Goal: Check status: Check status

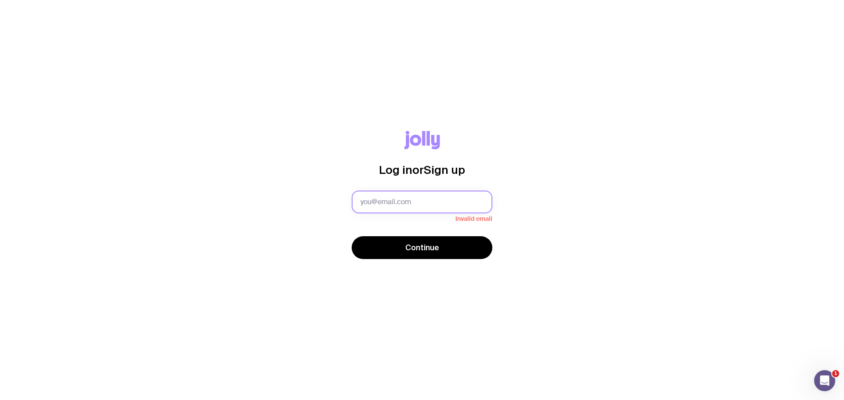
type input "[PERSON_NAME][EMAIL_ADDRESS][PERSON_NAME][DOMAIN_NAME]"
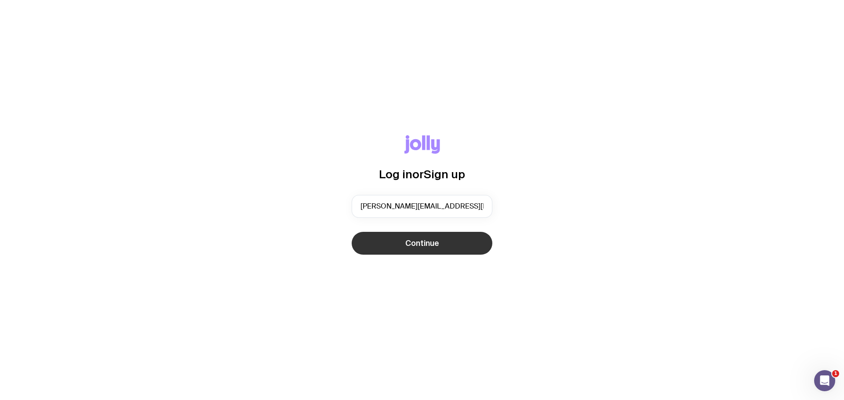
click at [424, 245] on span "Continue" at bounding box center [422, 243] width 34 height 11
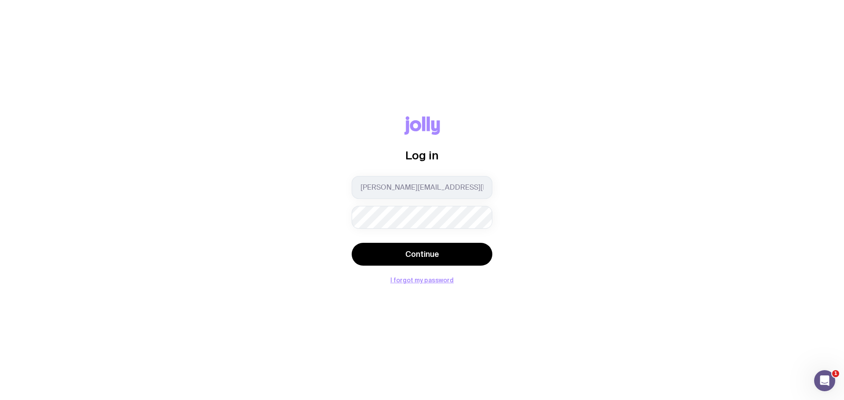
click at [540, 239] on div "Log in [PERSON_NAME][EMAIL_ADDRESS][PERSON_NAME][DOMAIN_NAME] Continue I forgot…" at bounding box center [422, 199] width 802 height 167
click at [426, 254] on span "Continue" at bounding box center [422, 254] width 34 height 11
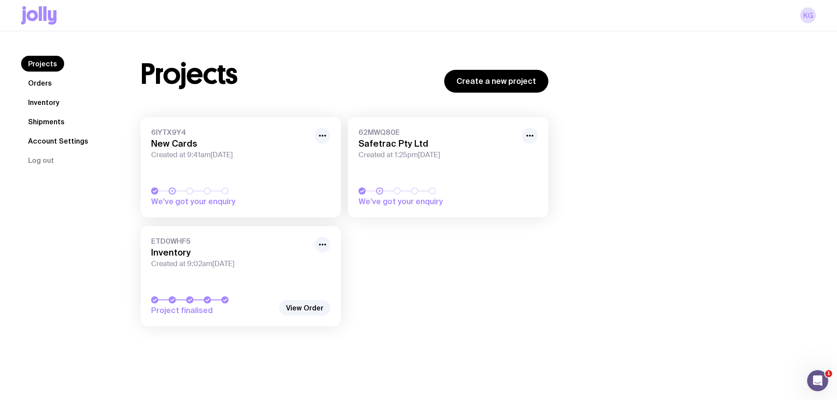
click at [48, 122] on link "Shipments" at bounding box center [46, 122] width 51 height 16
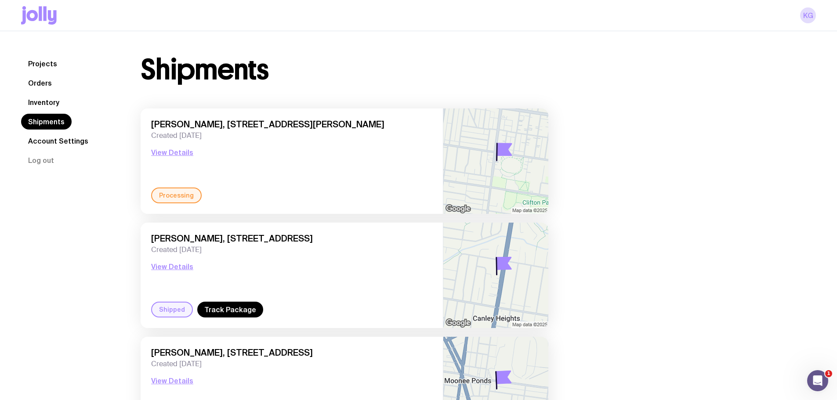
click at [176, 199] on div "Processing" at bounding box center [176, 196] width 51 height 16
click at [178, 152] on button "View Details" at bounding box center [172, 152] width 42 height 11
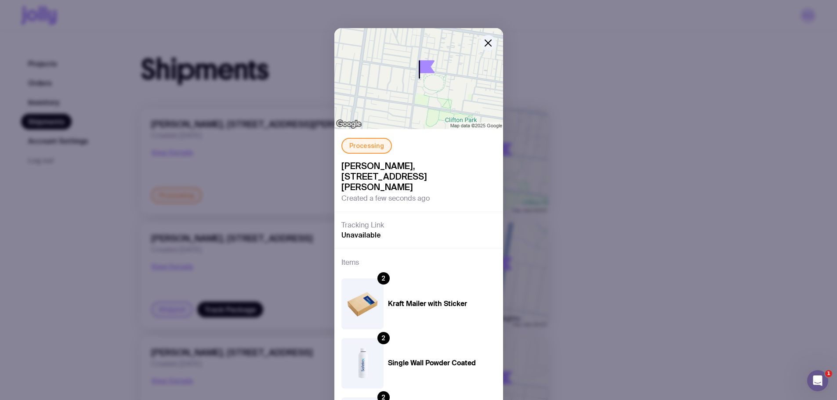
click at [370, 148] on div "Processing" at bounding box center [366, 146] width 51 height 16
click at [368, 221] on h3 "Tracking Link" at bounding box center [362, 225] width 43 height 9
click at [367, 231] on span "Unavailable" at bounding box center [361, 235] width 40 height 9
click at [483, 44] on icon "button" at bounding box center [488, 43] width 11 height 11
